Goal: Information Seeking & Learning: Learn about a topic

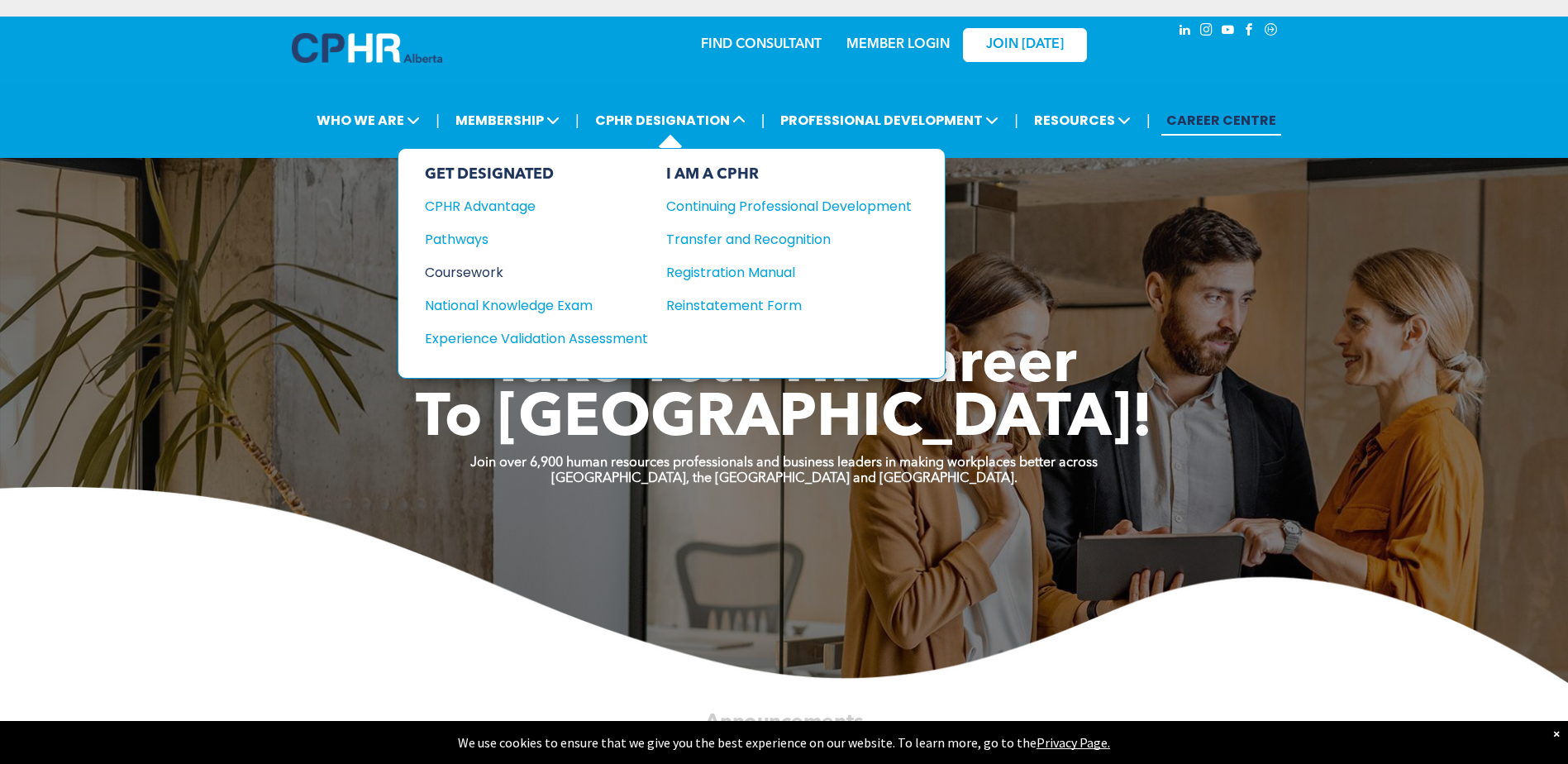
click at [489, 272] on div "Coursework" at bounding box center [526, 272] width 201 height 21
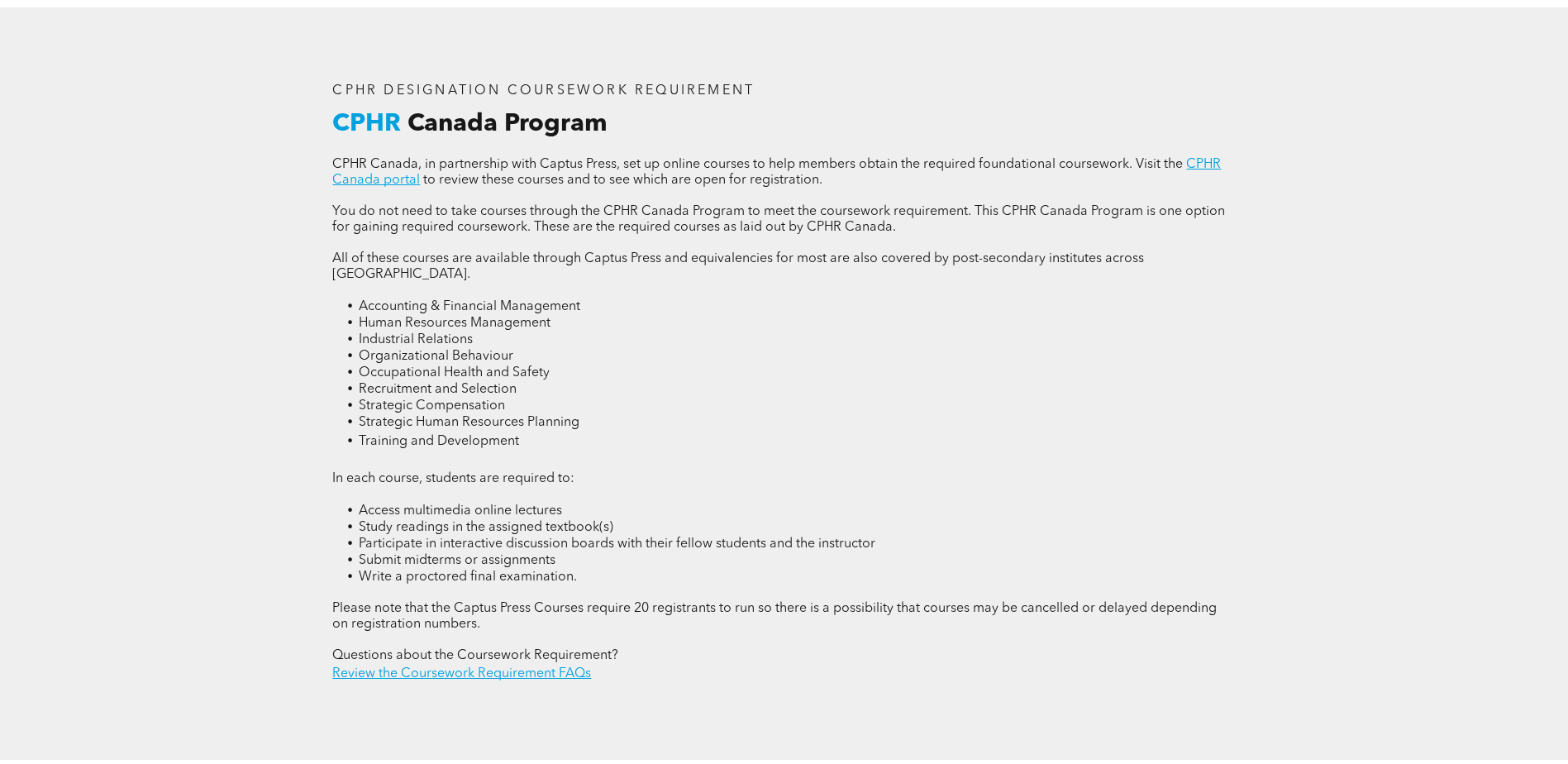
scroll to position [2315, 0]
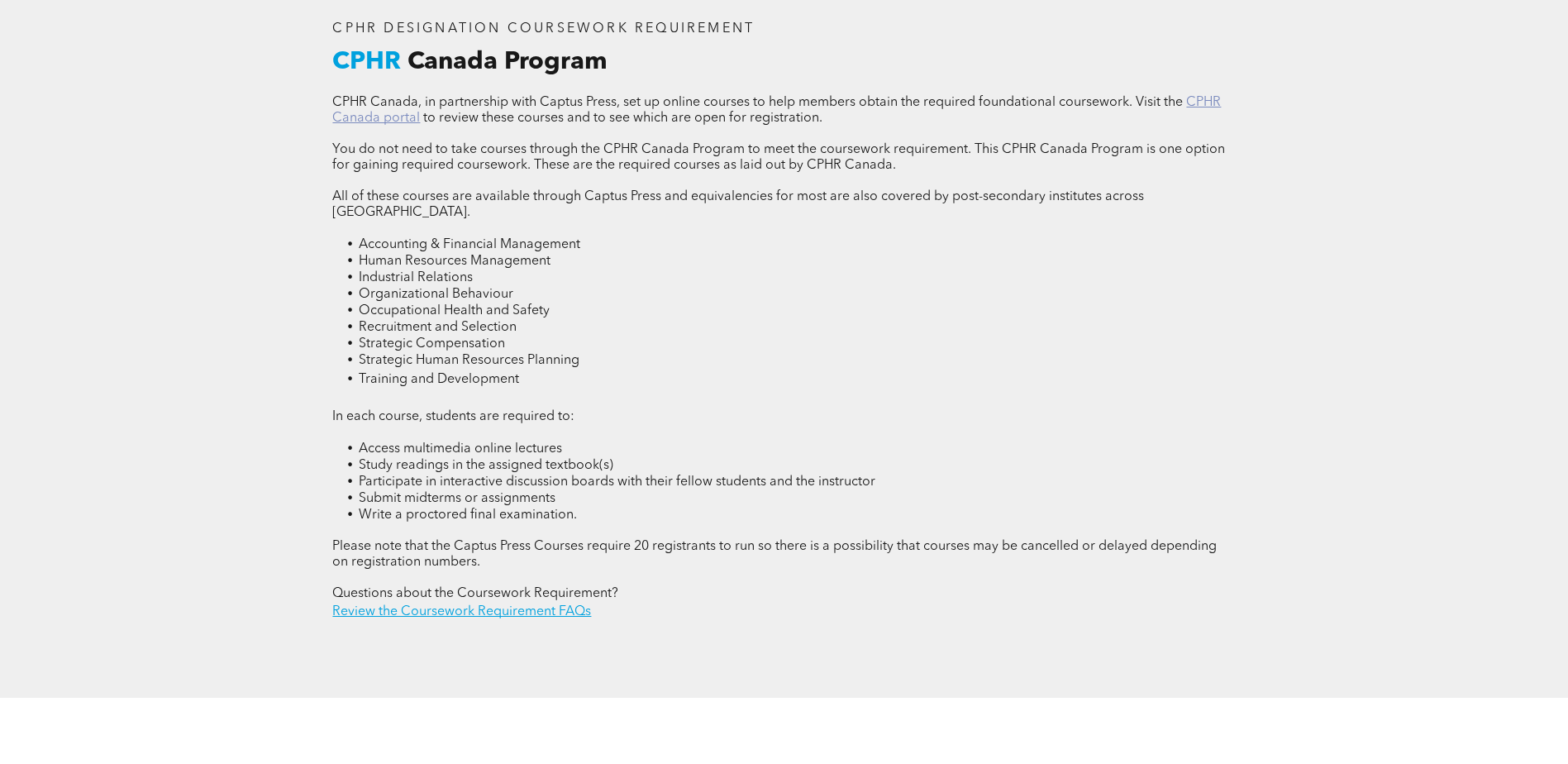
click at [377, 113] on link "CPHR Canada portal" at bounding box center [777, 110] width 889 height 29
